Goal: Navigation & Orientation: Find specific page/section

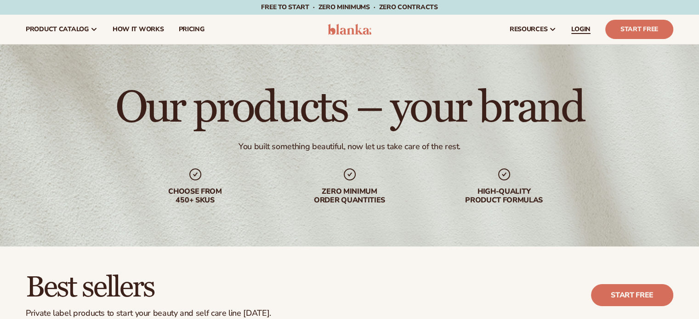
click at [577, 24] on link "LOGIN" at bounding box center [581, 29] width 34 height 29
drag, startPoint x: 421, startPoint y: 78, endPoint x: 398, endPoint y: 88, distance: 24.7
click at [415, 81] on div "Our products – your brand You built something beautiful, now let us take care o…" at bounding box center [349, 146] width 699 height 202
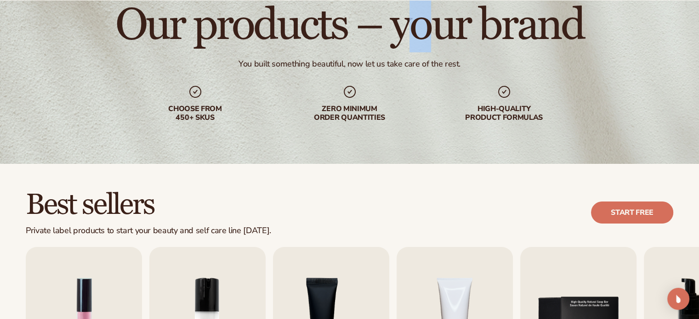
scroll to position [138, 0]
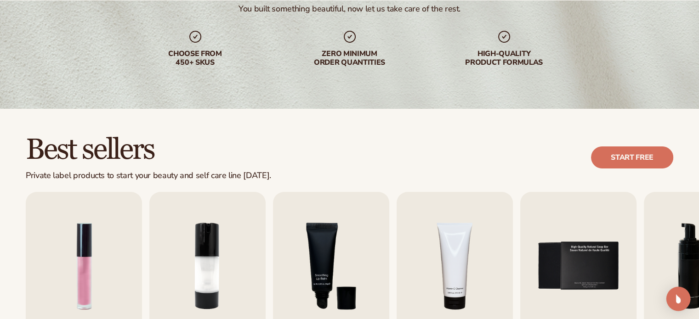
click at [676, 299] on img "Open Intercom Messenger" at bounding box center [678, 299] width 12 height 12
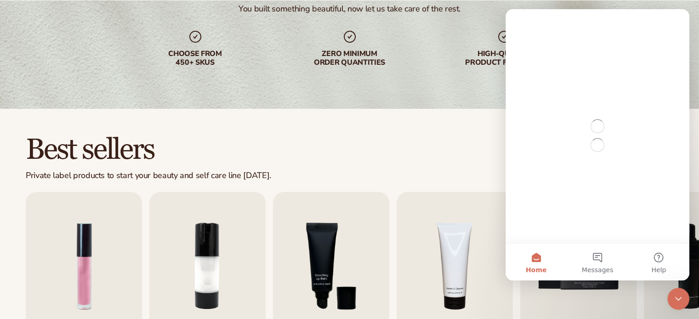
scroll to position [0, 0]
click at [417, 145] on div "Best sellers Private label products to start your beauty and self care line [DA…" at bounding box center [350, 158] width 648 height 46
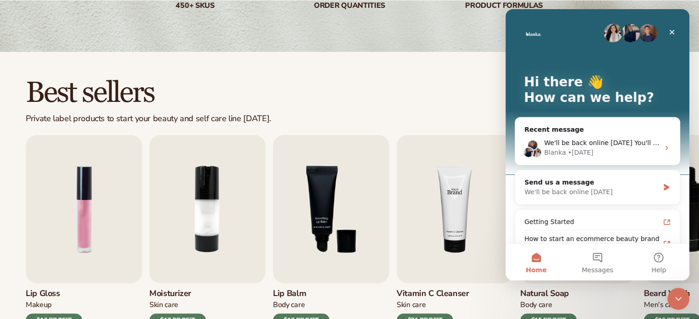
scroll to position [322, 0]
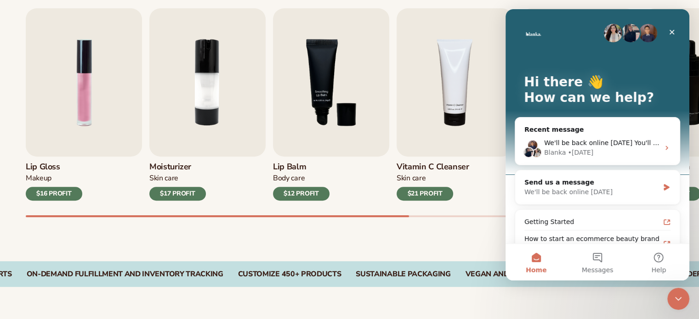
drag, startPoint x: 677, startPoint y: 304, endPoint x: 1325, endPoint y: 586, distance: 706.2
click at [677, 304] on icon "Close Intercom Messenger" at bounding box center [678, 299] width 11 height 11
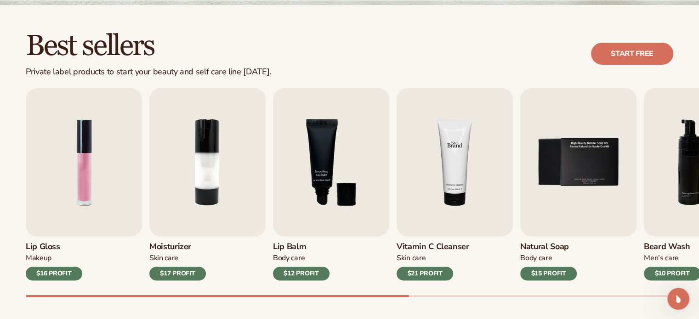
scroll to position [184, 0]
